Goal: Task Accomplishment & Management: Manage account settings

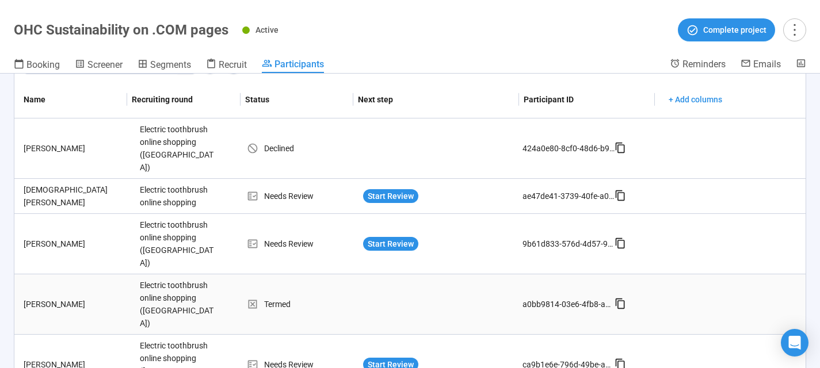
scroll to position [451, 0]
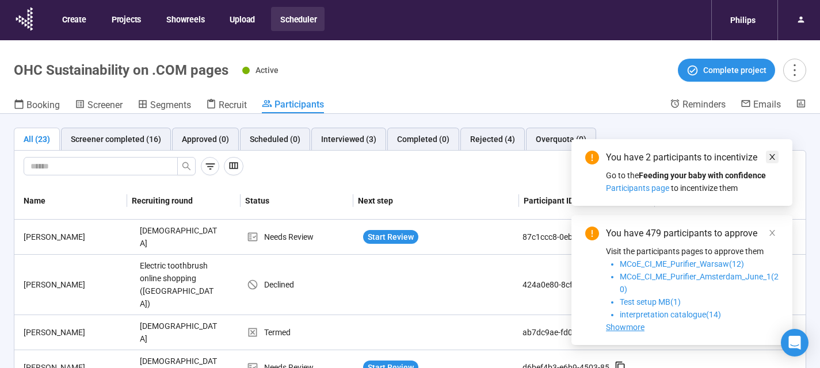
click at [774, 161] on span at bounding box center [772, 157] width 8 height 13
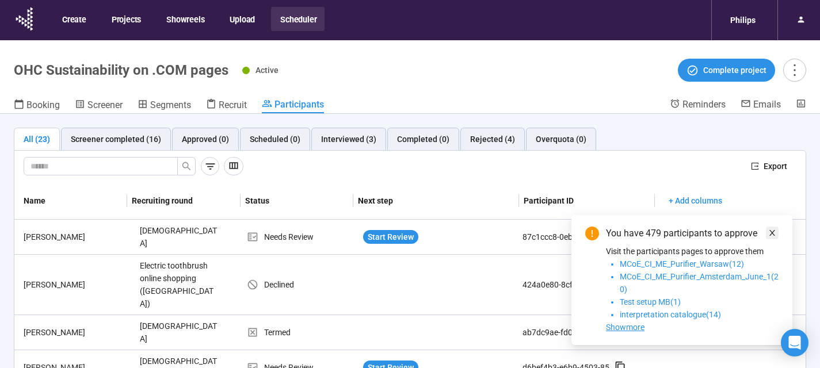
click at [771, 230] on icon "close" at bounding box center [772, 233] width 8 height 8
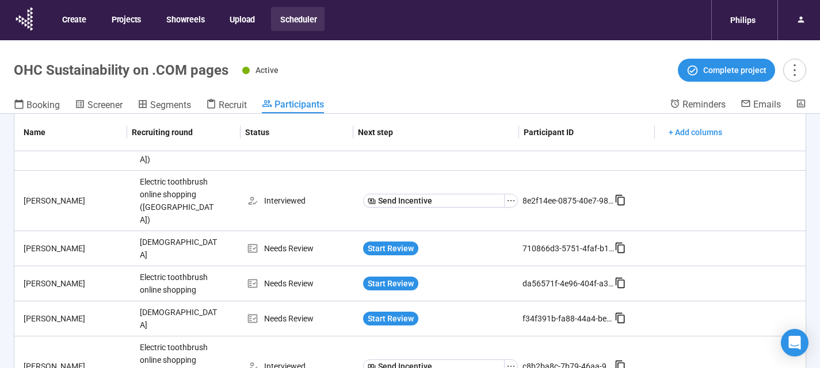
scroll to position [40, 0]
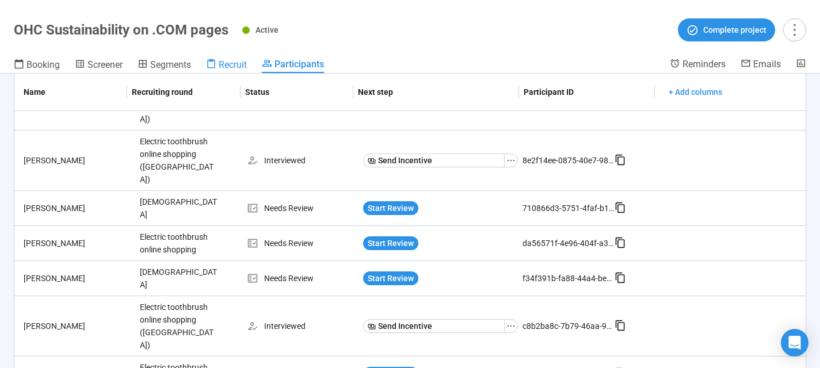
click at [242, 67] on span "Recruit" at bounding box center [233, 64] width 28 height 11
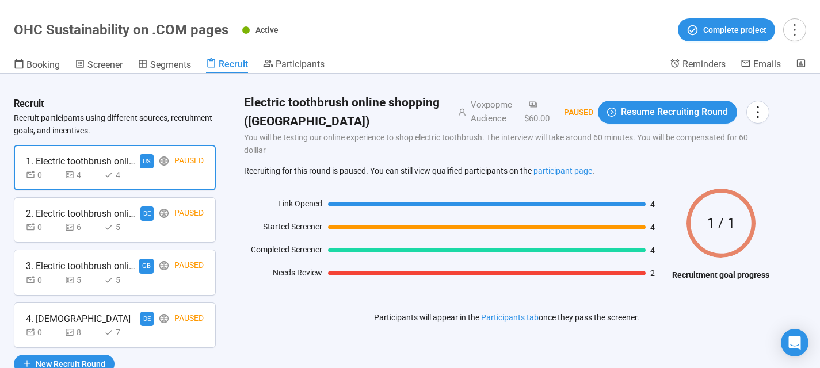
scroll to position [32, 0]
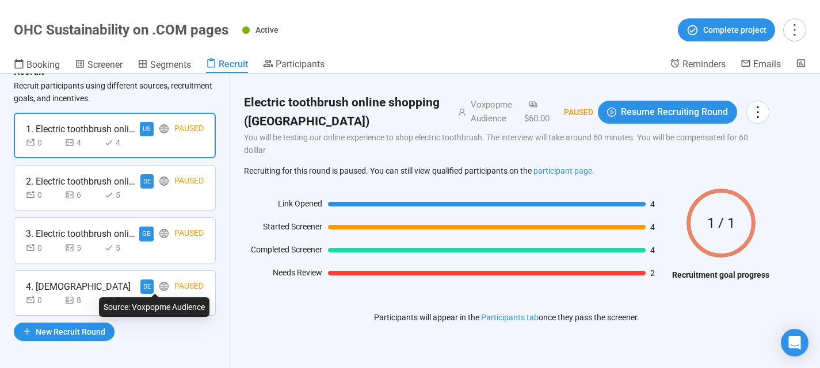
click at [159, 288] on icon "global" at bounding box center [163, 286] width 9 height 9
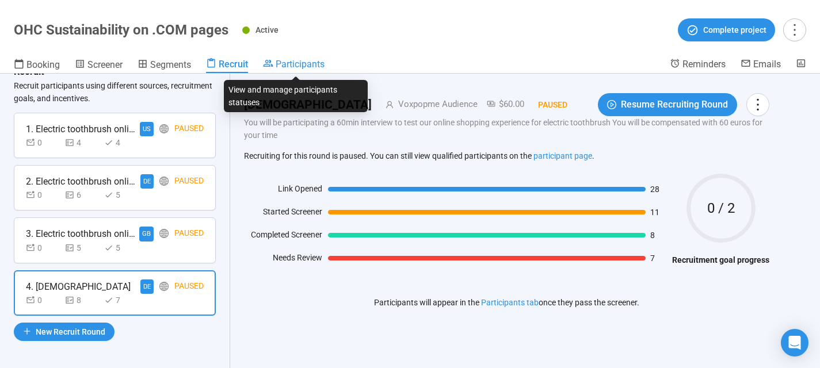
click at [277, 71] on link "Participants" at bounding box center [294, 65] width 62 height 14
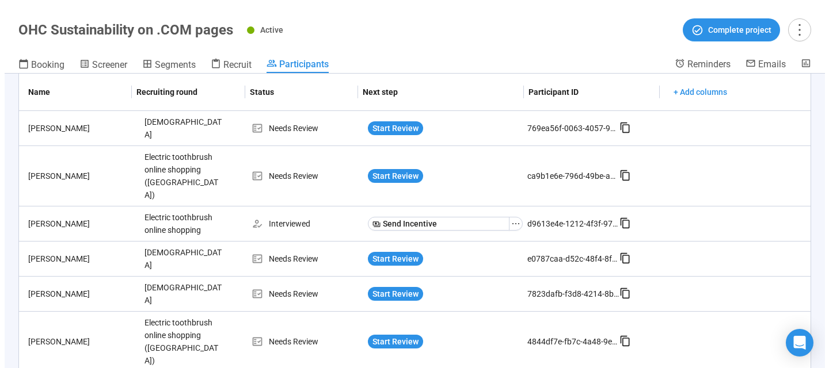
scroll to position [392, 0]
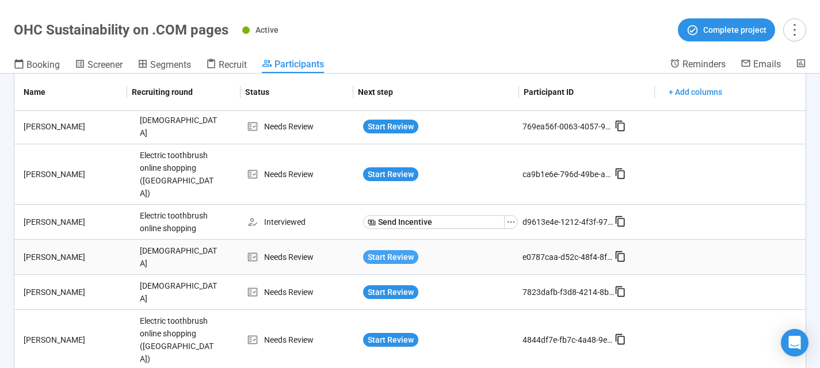
click at [382, 251] on span "Start Review" at bounding box center [391, 257] width 46 height 13
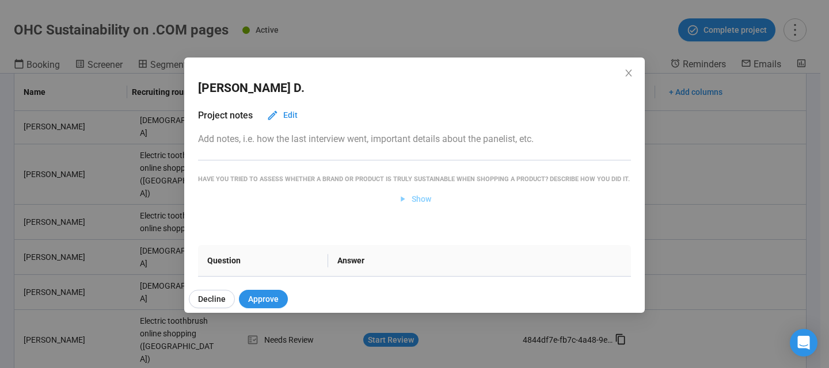
click at [416, 205] on span "Show" at bounding box center [422, 199] width 20 height 13
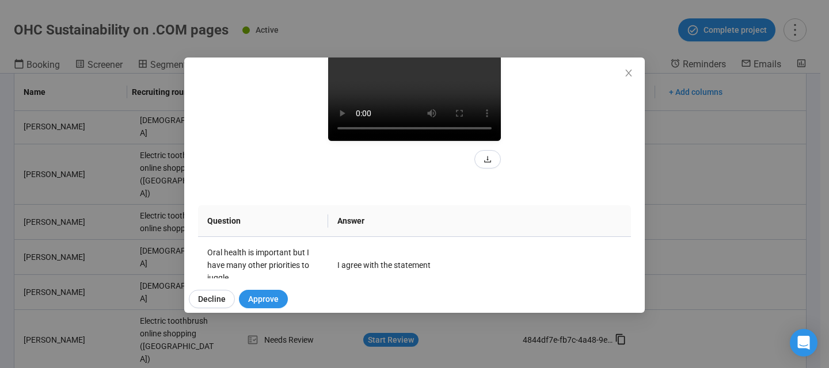
scroll to position [132, 0]
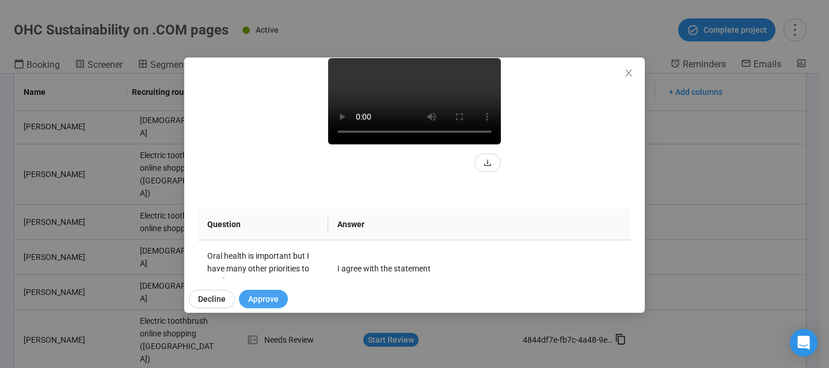
click at [268, 296] on span "Approve" at bounding box center [263, 299] width 31 height 13
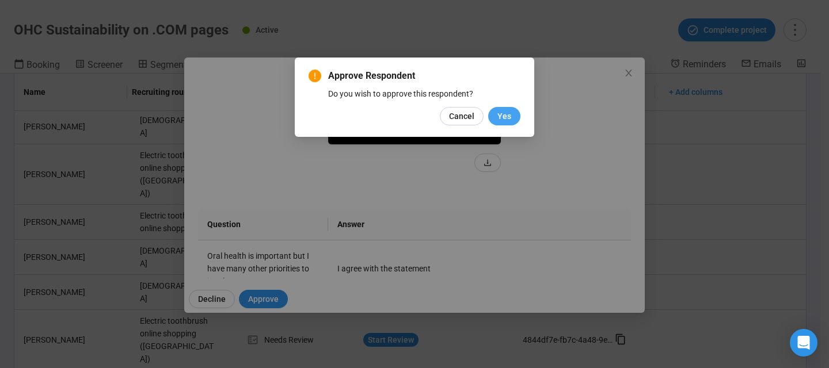
click at [507, 117] on span "Yes" at bounding box center [504, 116] width 14 height 13
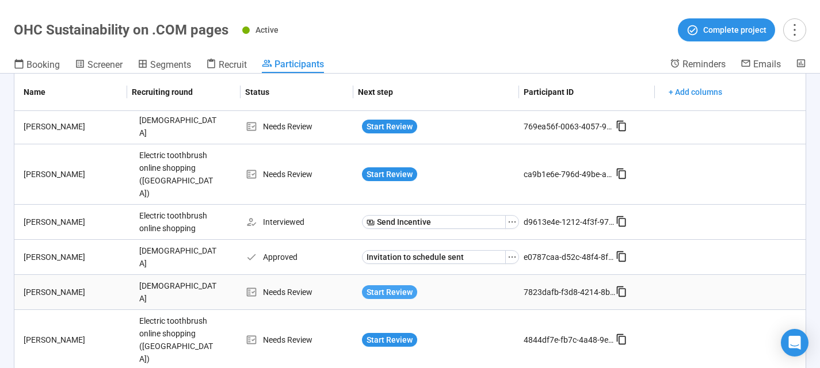
click at [389, 286] on span "Start Review" at bounding box center [390, 292] width 46 height 13
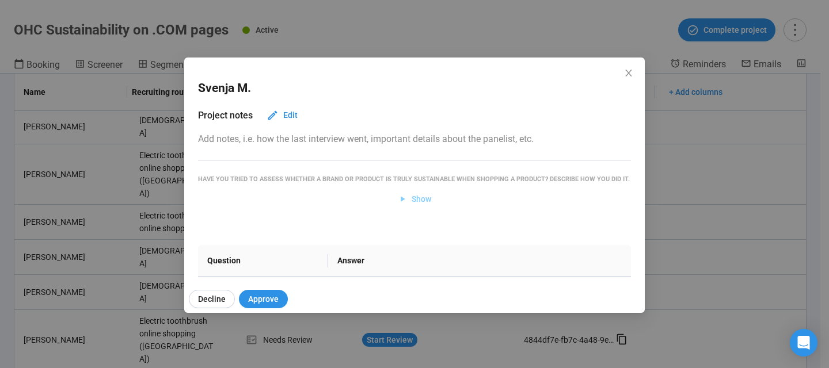
click at [412, 205] on span "Show" at bounding box center [422, 199] width 20 height 13
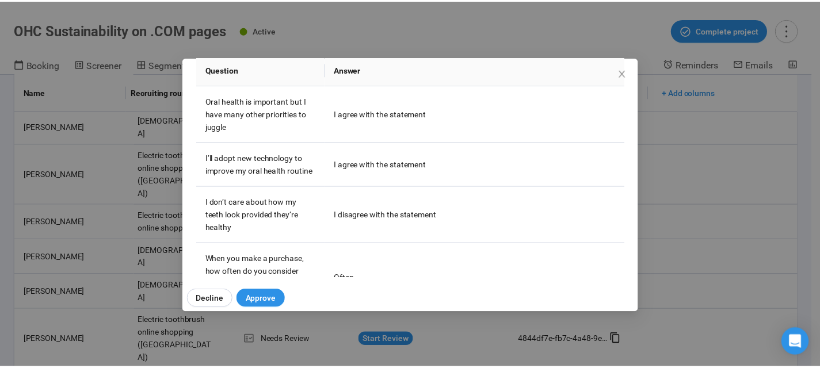
scroll to position [288, 0]
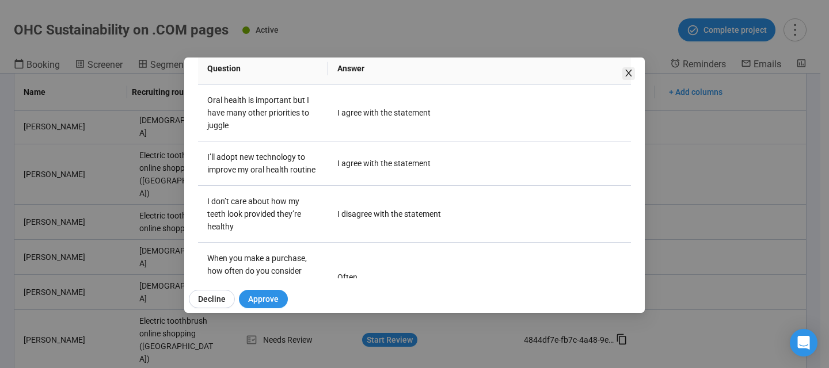
click at [633, 74] on icon "close" at bounding box center [628, 72] width 9 height 9
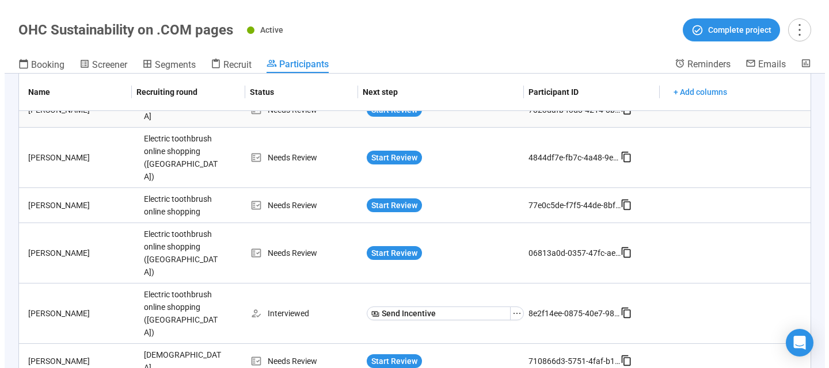
scroll to position [577, 0]
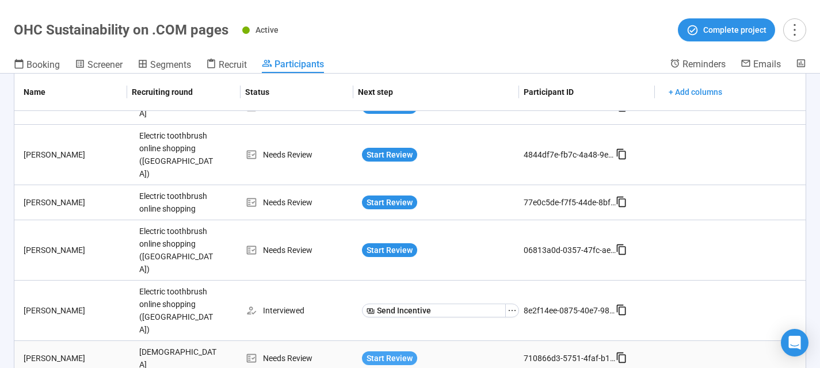
click at [378, 352] on span "Start Review" at bounding box center [390, 358] width 46 height 13
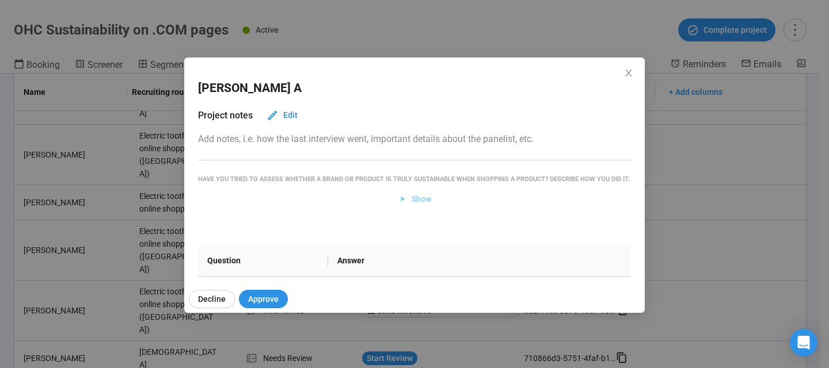
click at [412, 205] on span "Show" at bounding box center [422, 199] width 20 height 13
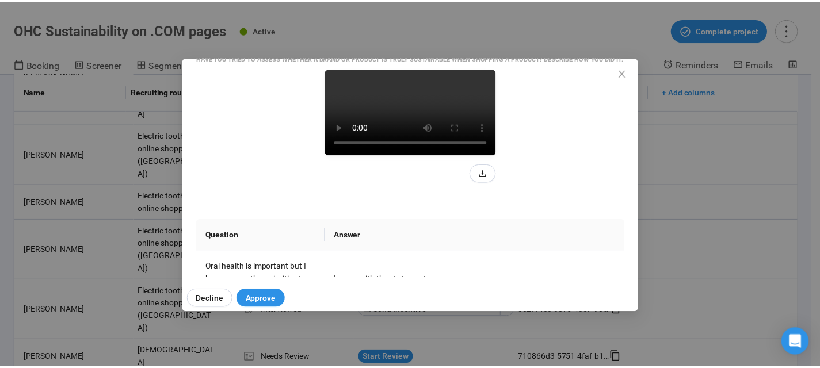
scroll to position [151, 0]
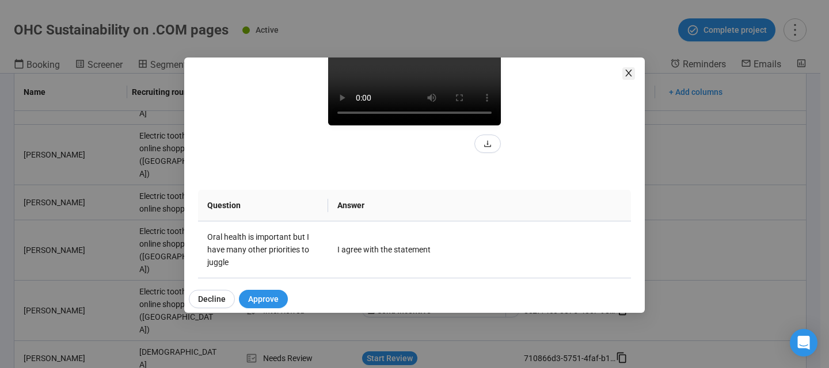
click at [630, 71] on icon "close" at bounding box center [628, 73] width 6 height 7
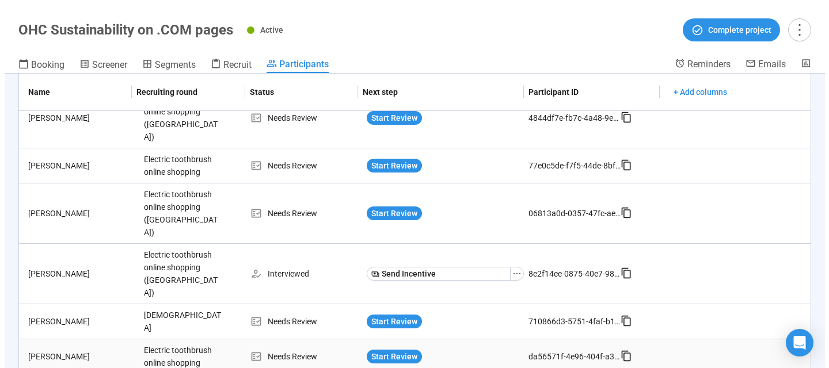
scroll to position [615, 0]
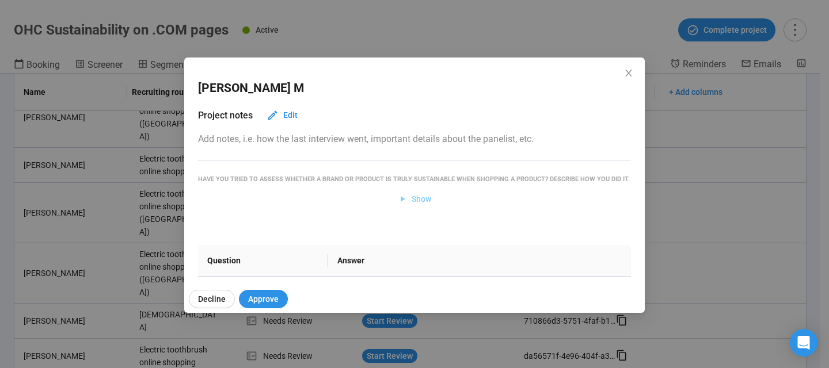
click at [419, 205] on span "Show" at bounding box center [422, 199] width 20 height 13
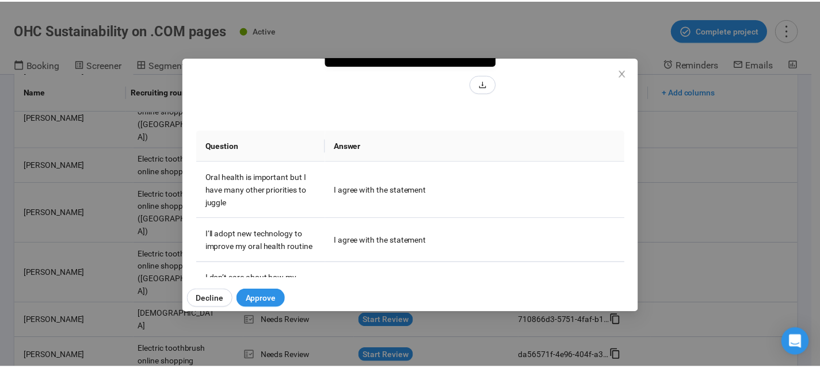
scroll to position [212, 0]
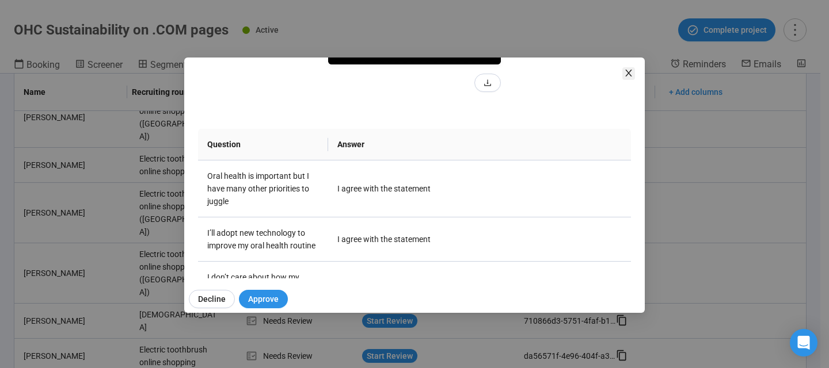
click at [630, 68] on span "Close" at bounding box center [628, 73] width 13 height 13
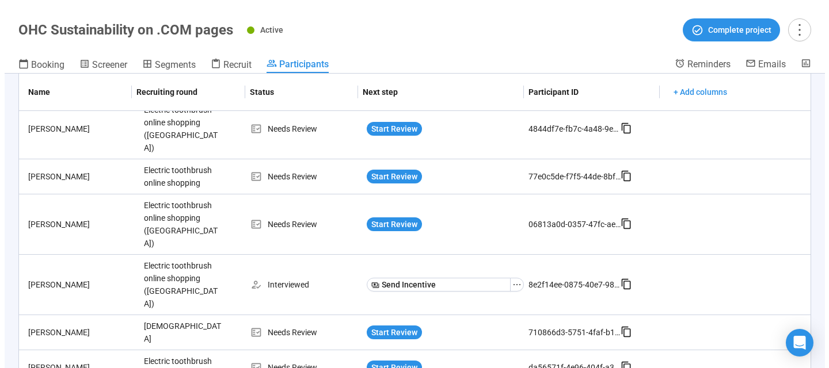
scroll to position [601, 0]
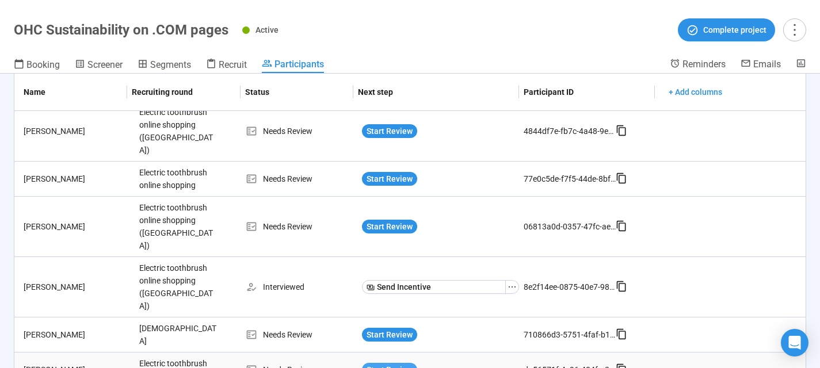
click at [392, 364] on span "Start Review" at bounding box center [390, 370] width 46 height 13
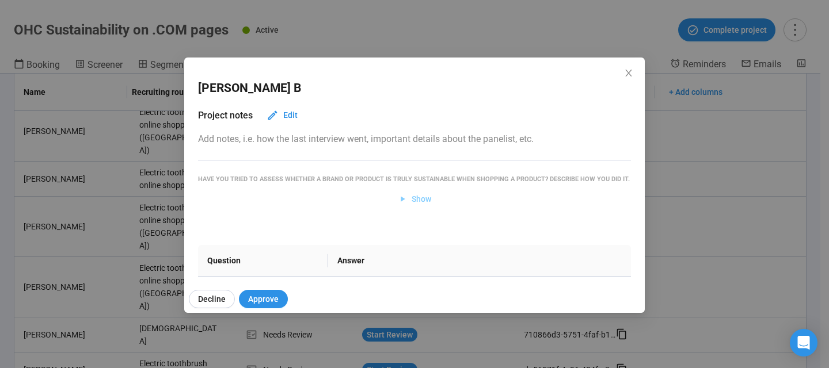
click at [420, 205] on span "Show" at bounding box center [422, 199] width 20 height 13
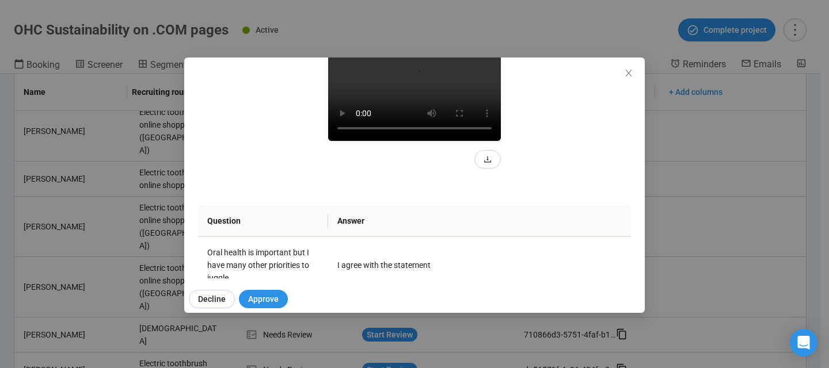
scroll to position [121, 0]
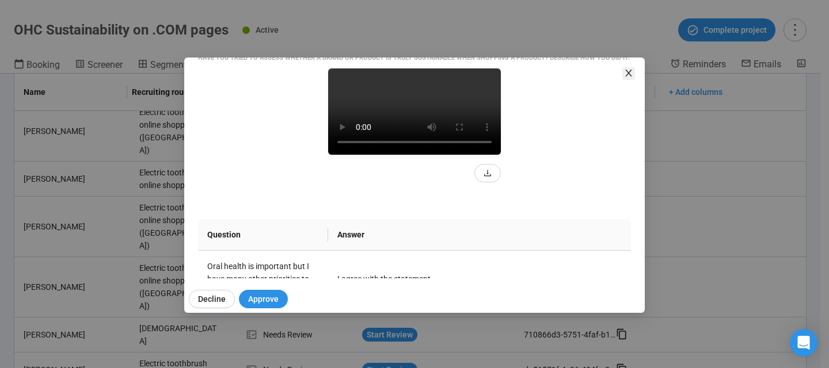
click at [631, 76] on icon "close" at bounding box center [628, 73] width 6 height 7
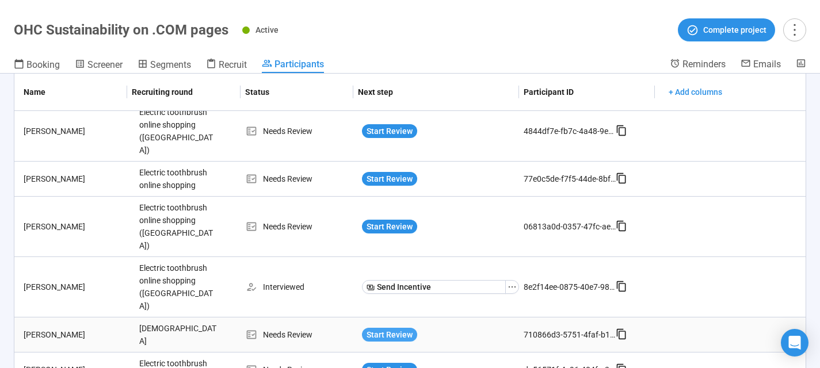
click at [389, 329] on span "Start Review" at bounding box center [390, 335] width 46 height 13
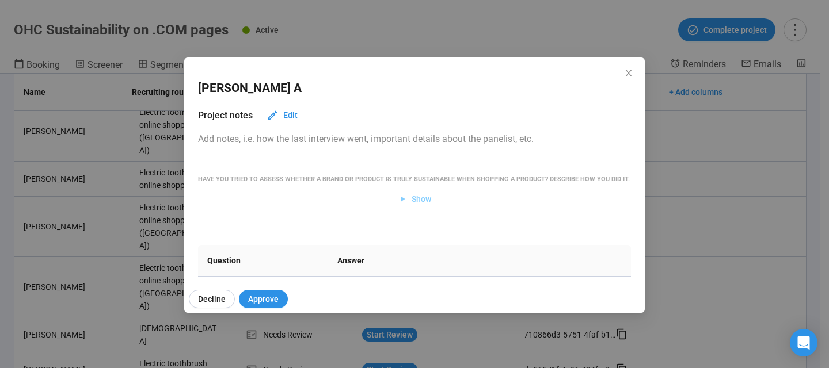
click at [412, 205] on span "Show" at bounding box center [422, 199] width 20 height 13
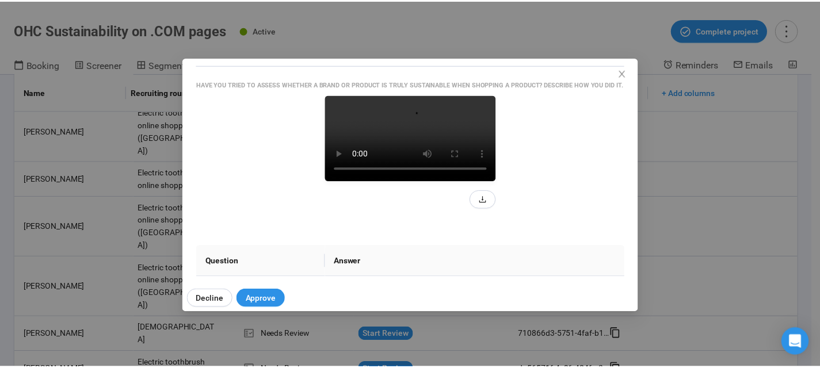
scroll to position [149, 0]
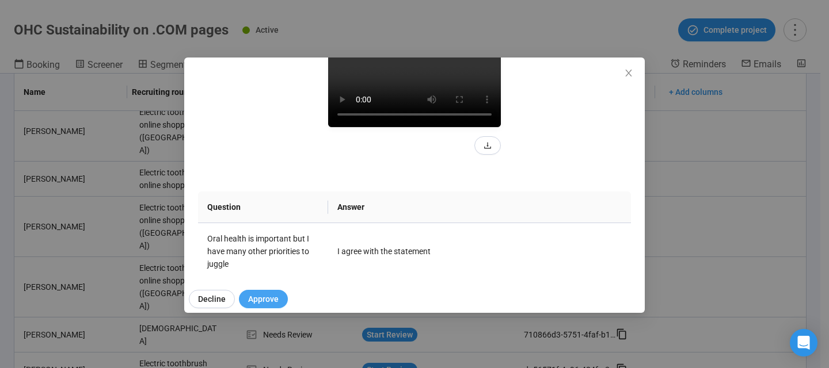
click at [262, 299] on span "Approve" at bounding box center [263, 299] width 31 height 13
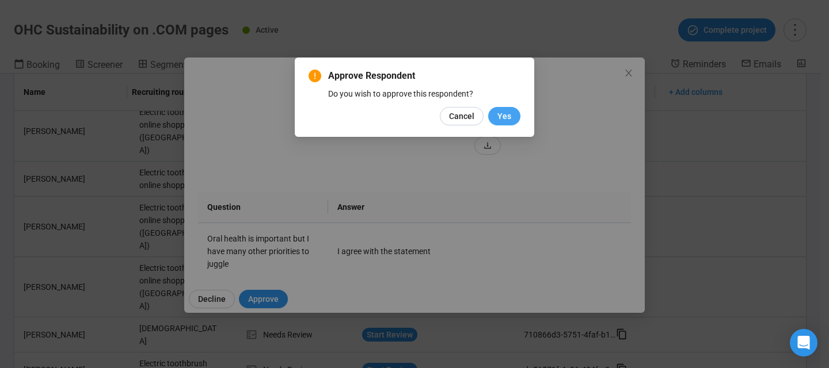
click at [503, 120] on span "Yes" at bounding box center [504, 116] width 14 height 13
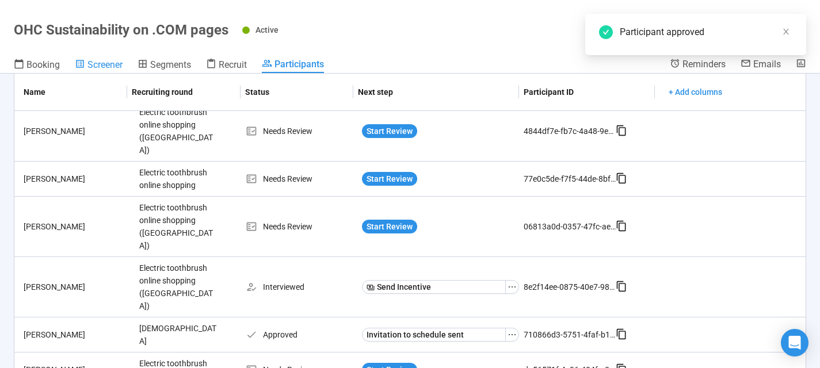
click at [97, 60] on span "Screener" at bounding box center [104, 64] width 35 height 11
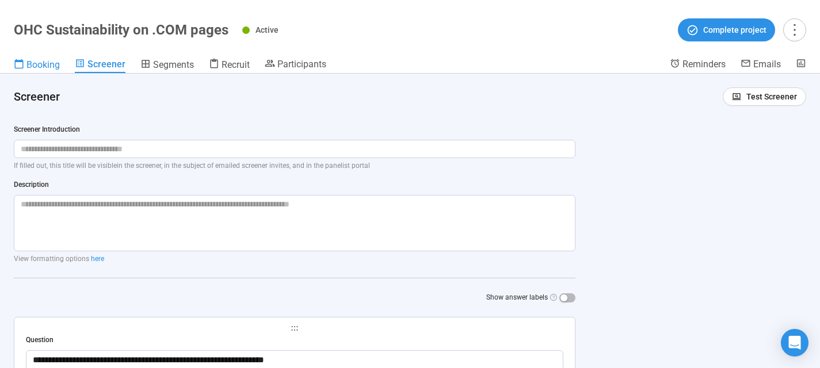
click at [44, 65] on span "Booking" at bounding box center [42, 64] width 33 height 11
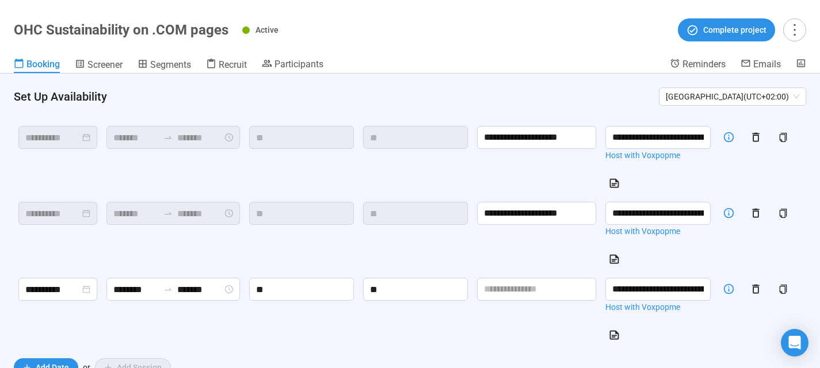
scroll to position [116, 0]
